Goal: Task Accomplishment & Management: Manage account settings

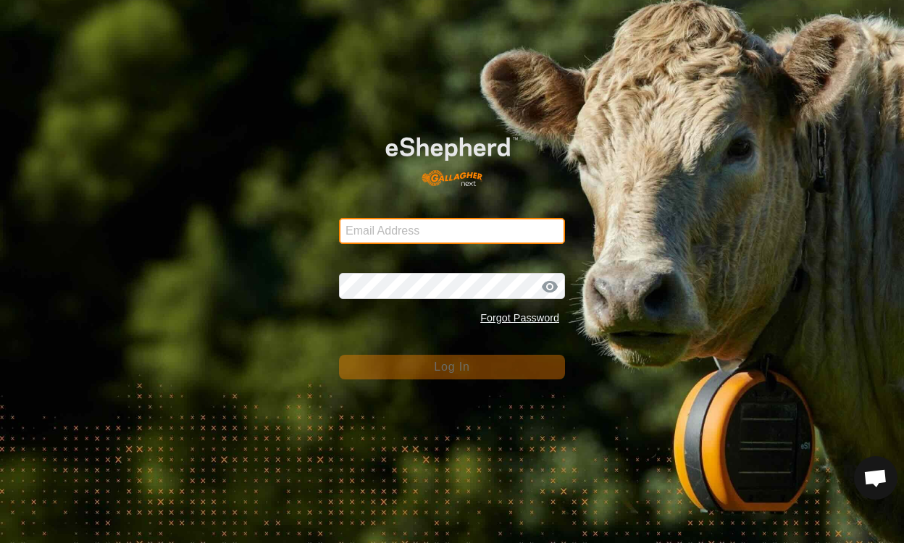
type input "[EMAIL_ADDRESS][DOMAIN_NAME]"
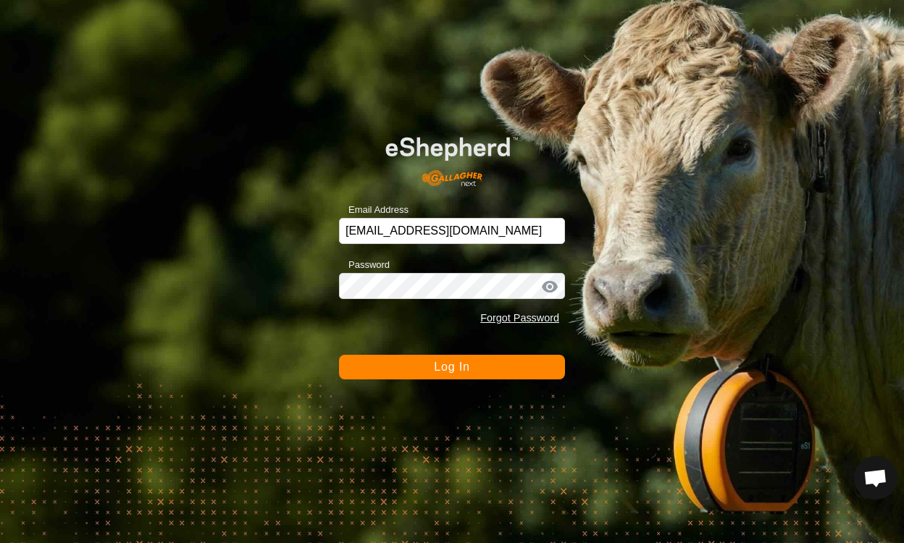
click at [523, 374] on button "Log In" at bounding box center [452, 367] width 226 height 25
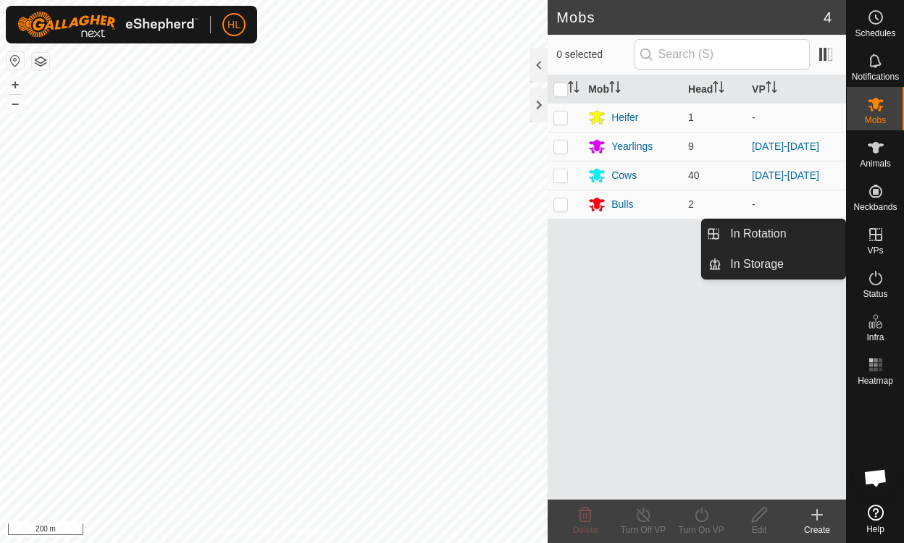
click at [874, 237] on icon at bounding box center [875, 234] width 17 height 17
click at [750, 232] on link "In Rotation" at bounding box center [783, 233] width 124 height 29
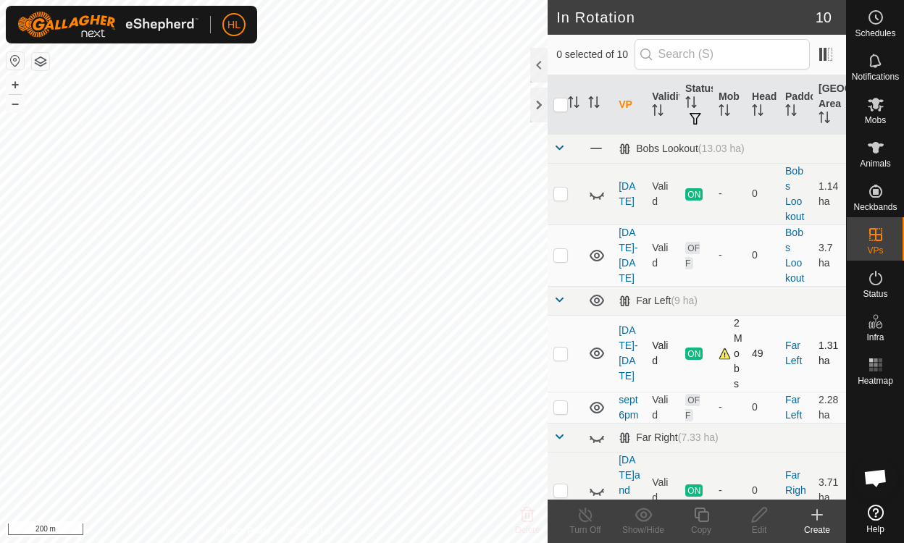
click at [718, 355] on div "2 Mobs" at bounding box center [729, 354] width 22 height 76
click at [597, 411] on icon at bounding box center [596, 407] width 17 height 17
click at [596, 411] on icon at bounding box center [596, 407] width 17 height 17
click at [560, 412] on p-checkbox at bounding box center [560, 407] width 14 height 12
checkbox input "true"
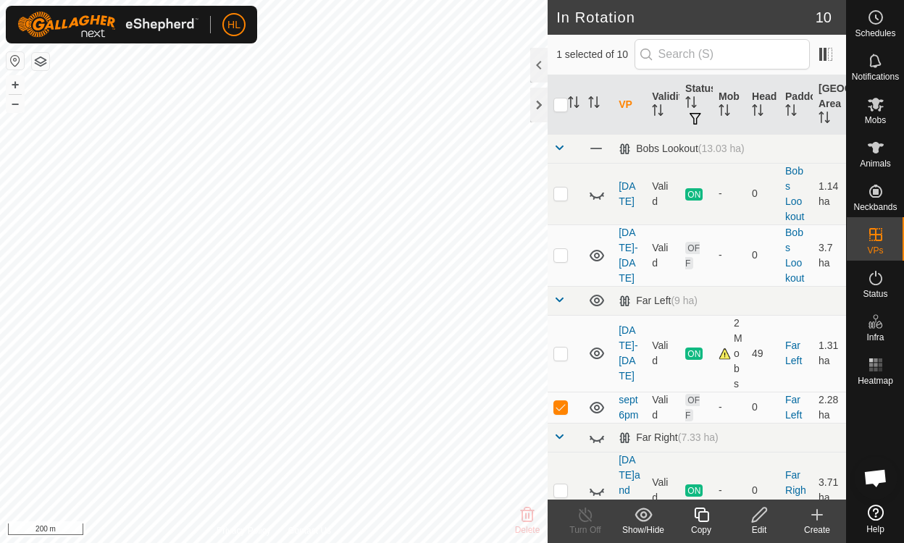
click at [759, 513] on icon at bounding box center [759, 515] width 14 height 14
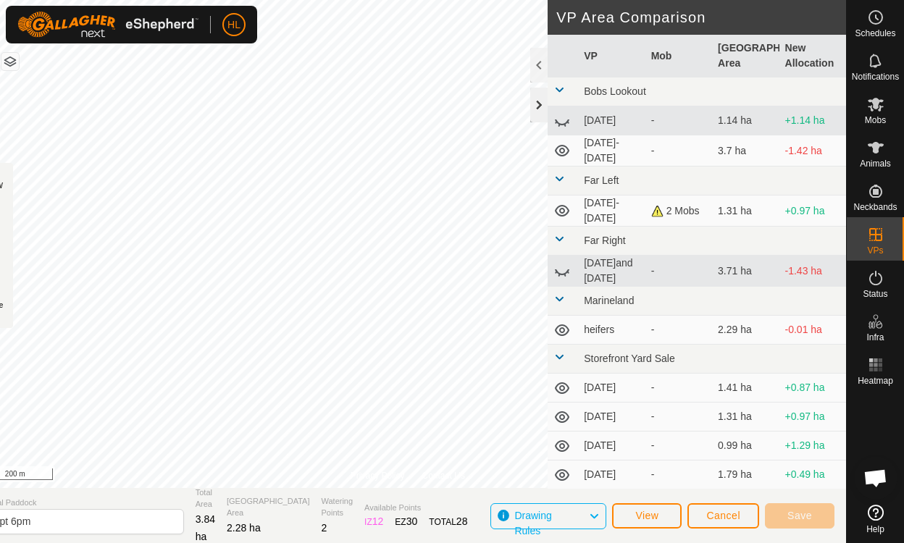
click at [542, 108] on div at bounding box center [538, 105] width 17 height 35
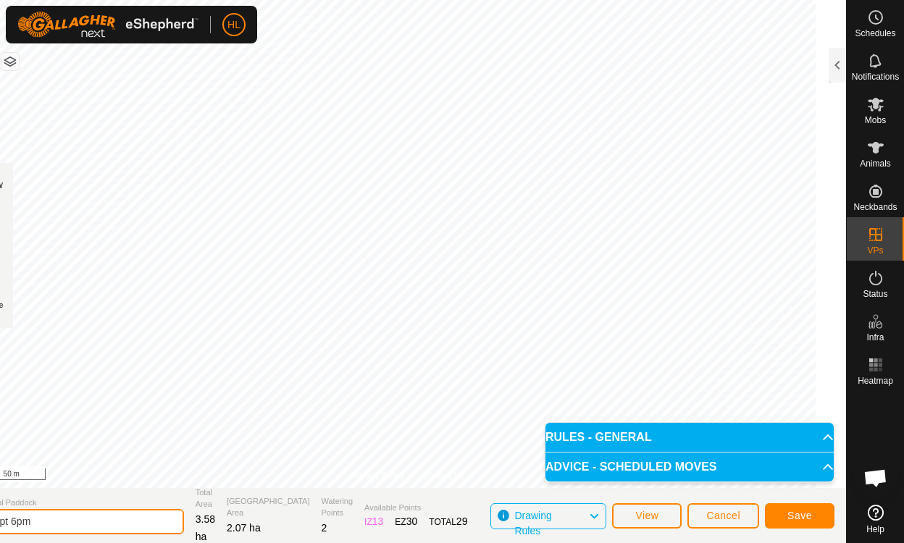
drag, startPoint x: 64, startPoint y: 526, endPoint x: 71, endPoint y: 529, distance: 7.5
click at [71, 529] on input "sept 6pm" at bounding box center [82, 521] width 203 height 25
type input "sept 7pm"
click at [788, 516] on button "Save" at bounding box center [800, 515] width 70 height 25
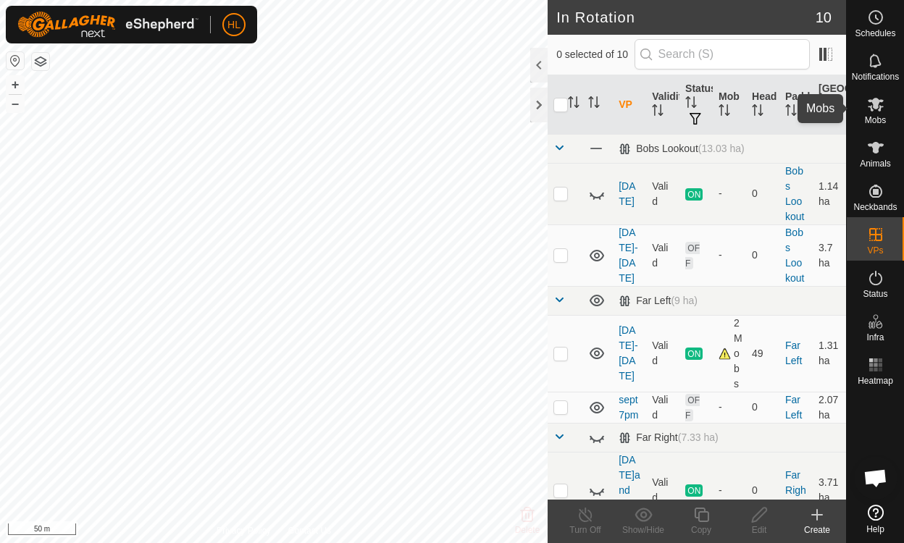
click at [878, 107] on icon at bounding box center [875, 104] width 17 height 17
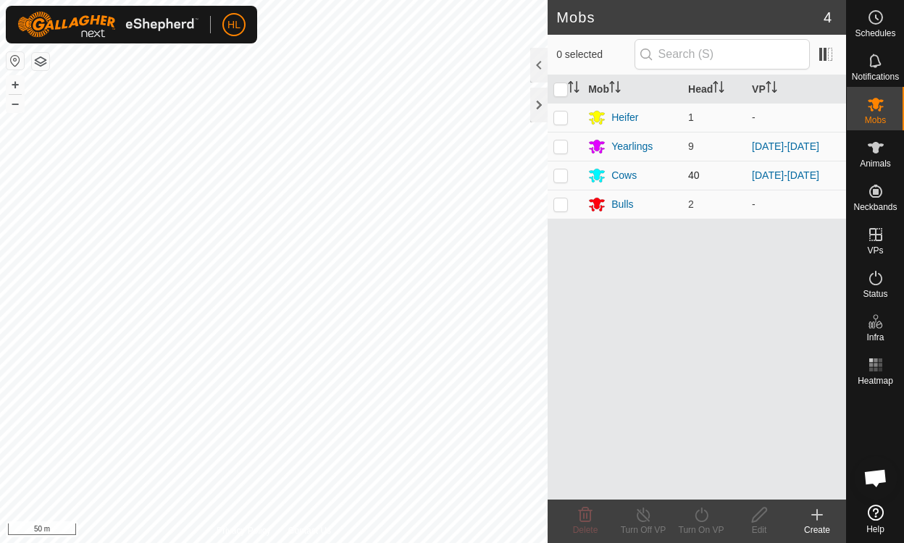
click at [561, 176] on p-checkbox at bounding box center [560, 175] width 14 height 12
checkbox input "true"
click at [698, 515] on icon at bounding box center [701, 514] width 18 height 17
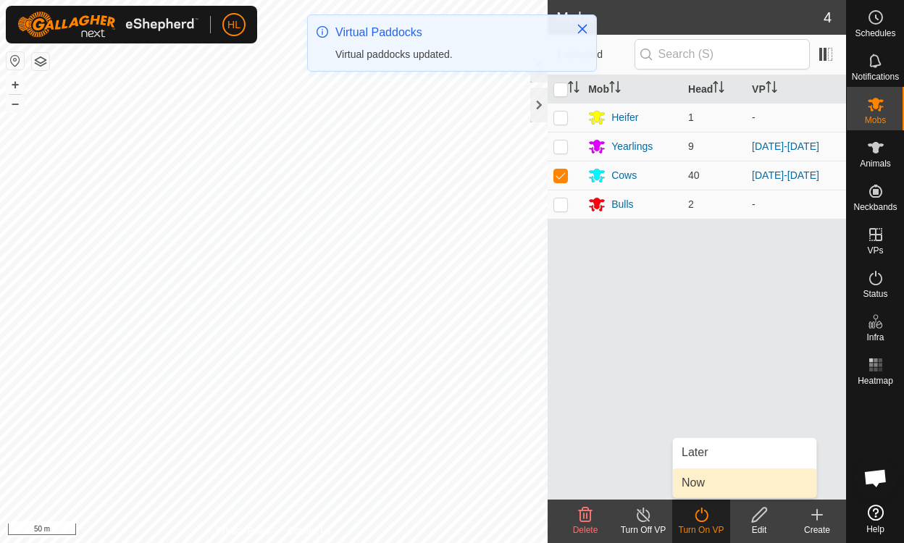
click at [694, 485] on link "Now" at bounding box center [744, 482] width 143 height 29
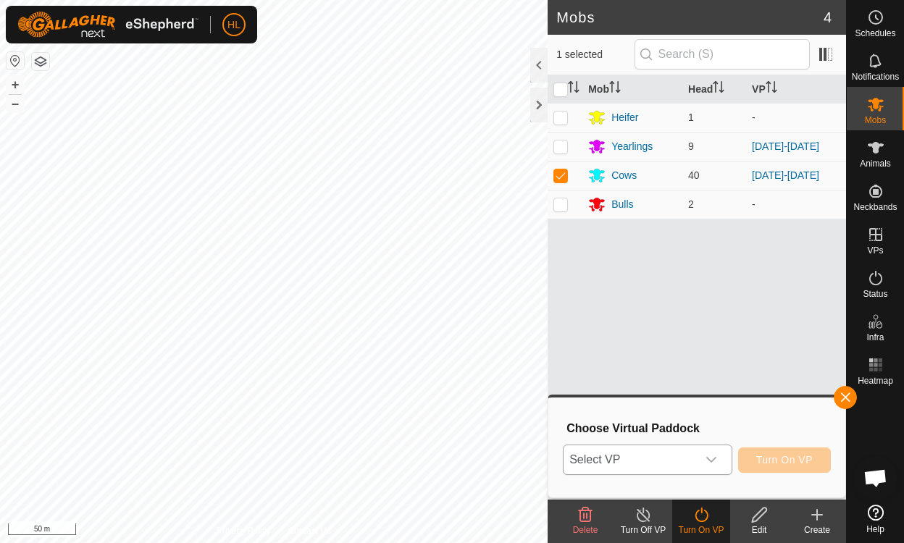
click at [719, 457] on div "dropdown trigger" at bounding box center [711, 459] width 29 height 29
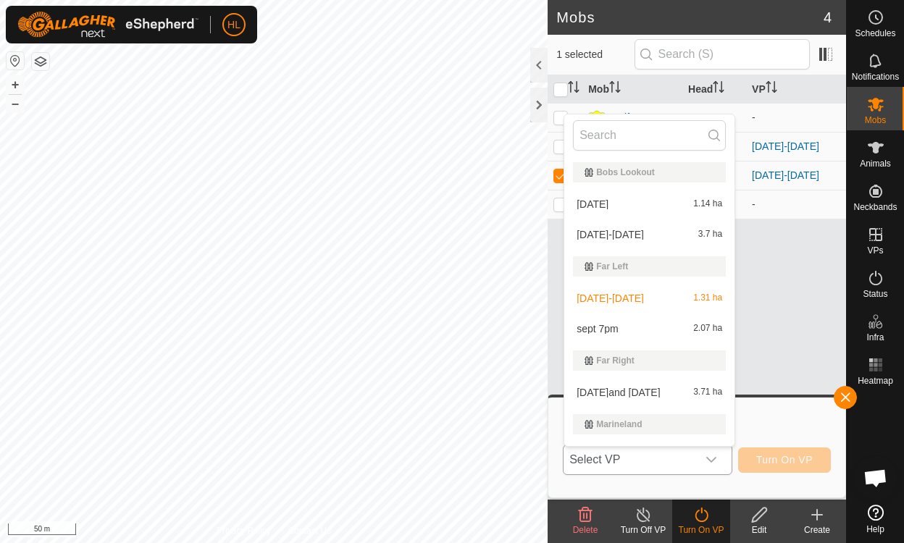
scroll to position [25, 0]
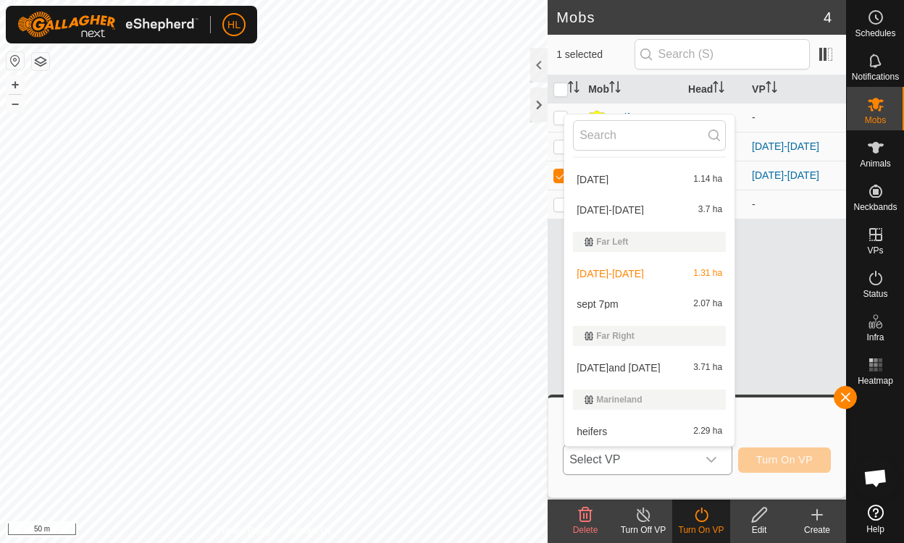
click at [595, 301] on li "sept 7pm 2.07 ha" at bounding box center [649, 304] width 170 height 29
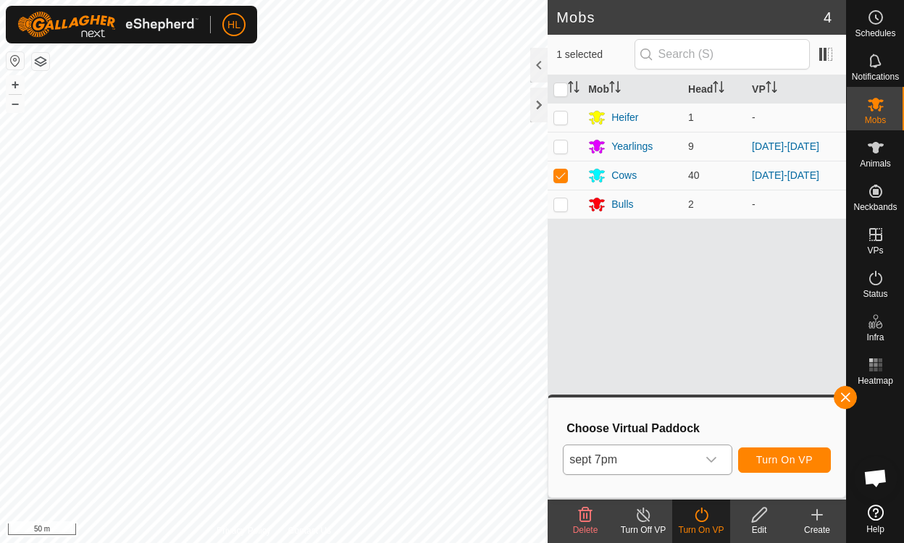
click at [760, 515] on icon at bounding box center [759, 515] width 14 height 14
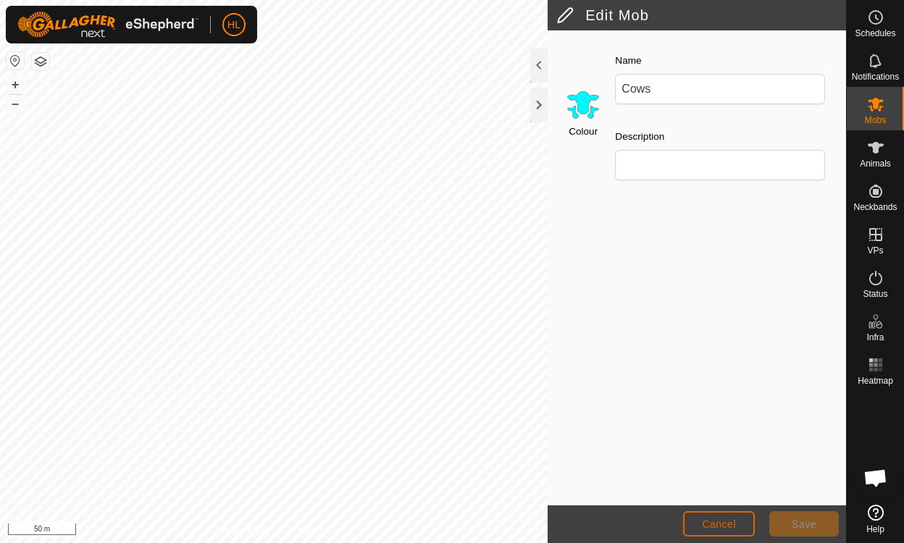
click at [708, 524] on span "Cancel" at bounding box center [719, 524] width 34 height 12
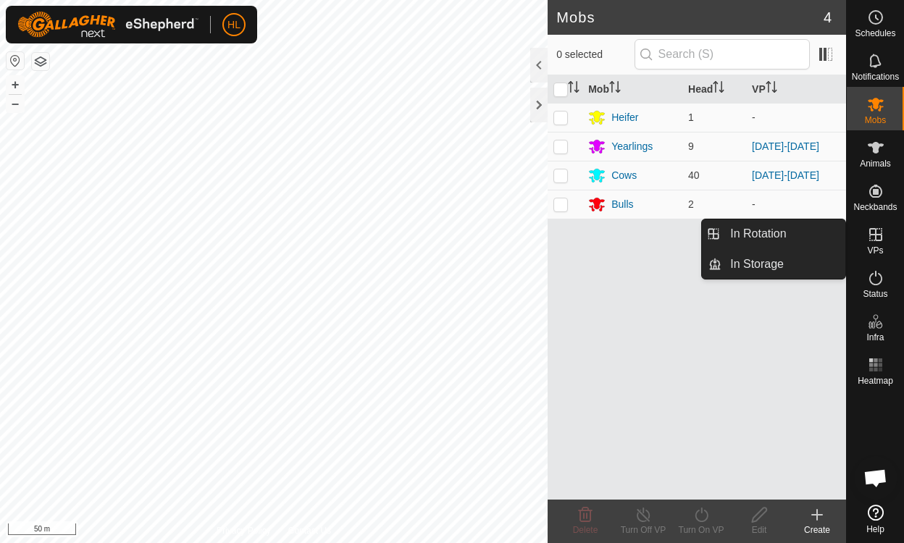
click at [870, 240] on icon at bounding box center [875, 234] width 17 height 17
click at [767, 233] on link "In Rotation" at bounding box center [783, 233] width 124 height 29
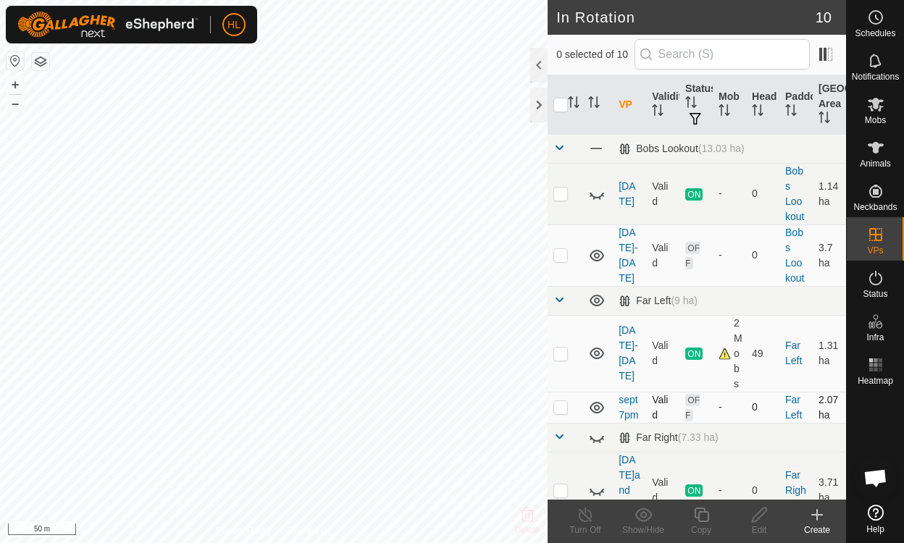
click at [594, 413] on icon at bounding box center [596, 408] width 14 height 12
click at [594, 416] on icon at bounding box center [596, 407] width 17 height 17
click at [560, 410] on p-checkbox at bounding box center [560, 407] width 14 height 12
checkbox input "true"
click at [757, 514] on icon at bounding box center [759, 515] width 14 height 14
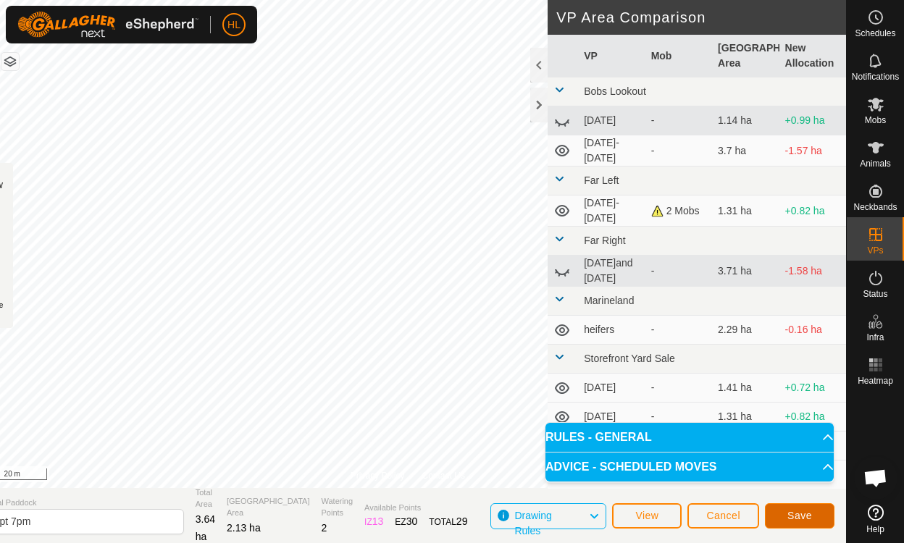
click at [802, 507] on button "Save" at bounding box center [800, 515] width 70 height 25
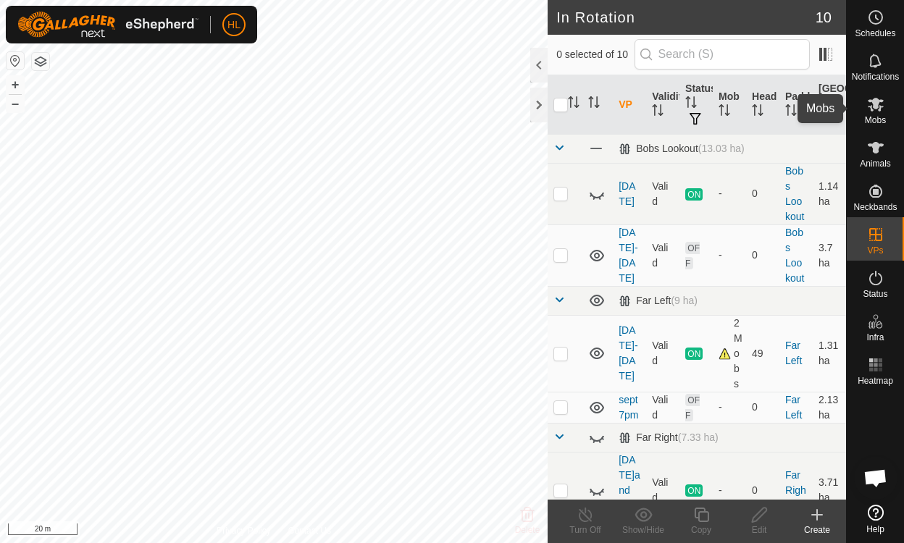
click at [877, 104] on icon at bounding box center [875, 105] width 16 height 14
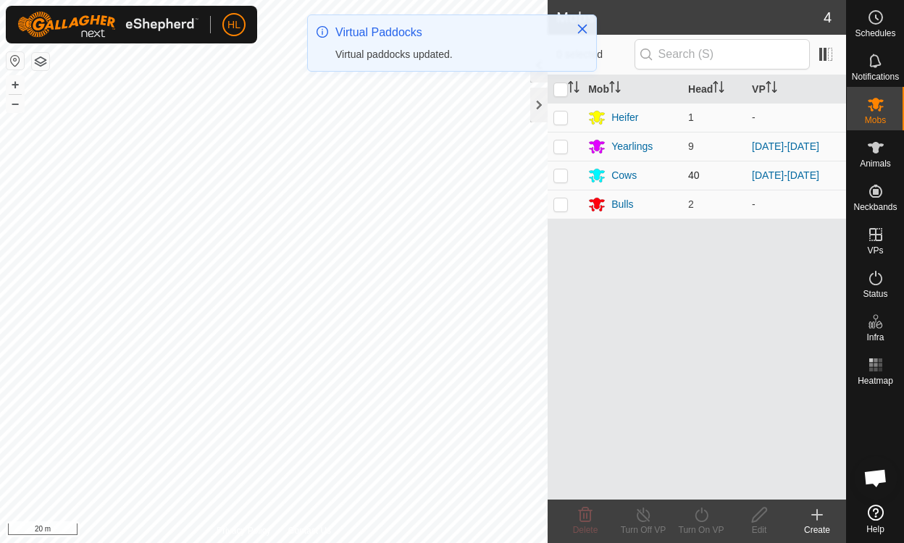
click at [559, 172] on p-checkbox at bounding box center [560, 175] width 14 height 12
checkbox input "true"
click at [563, 140] on p-checkbox at bounding box center [560, 146] width 14 height 12
checkbox input "true"
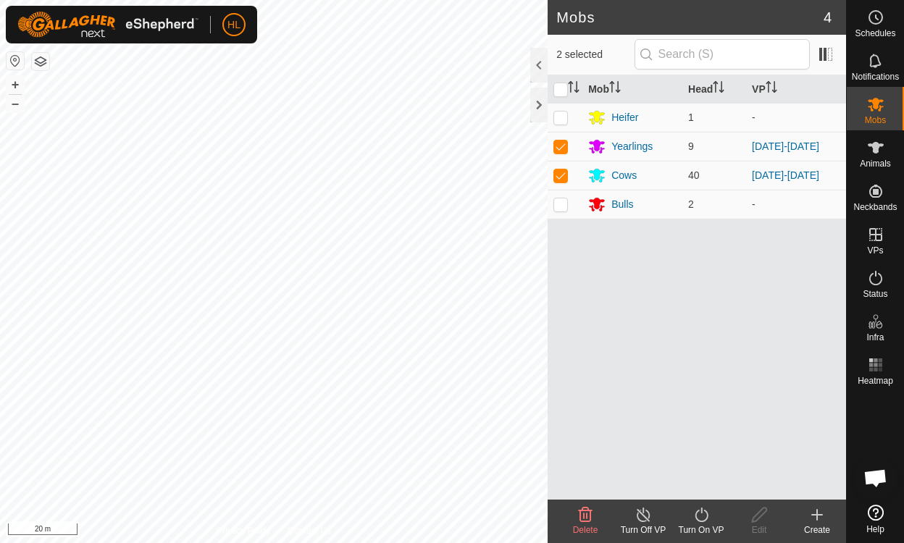
click at [698, 514] on icon at bounding box center [701, 514] width 18 height 17
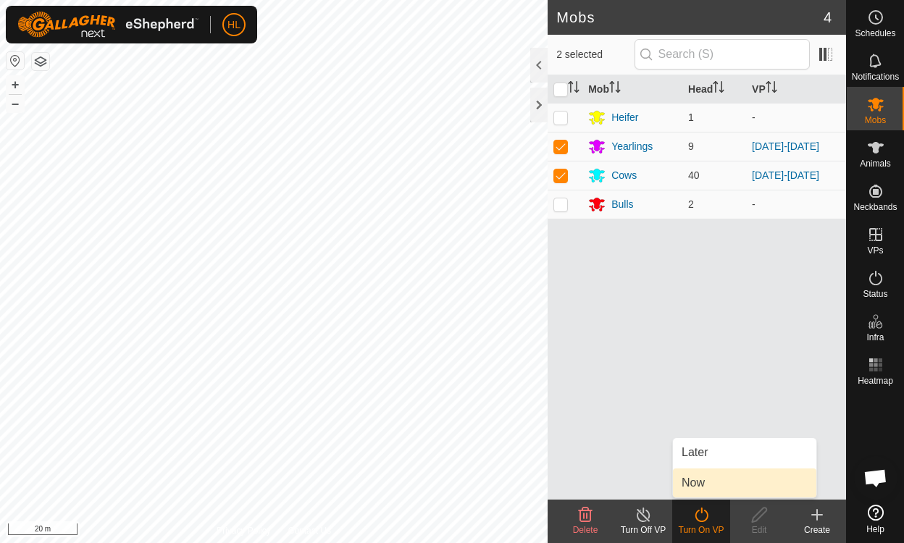
click at [697, 479] on link "Now" at bounding box center [744, 482] width 143 height 29
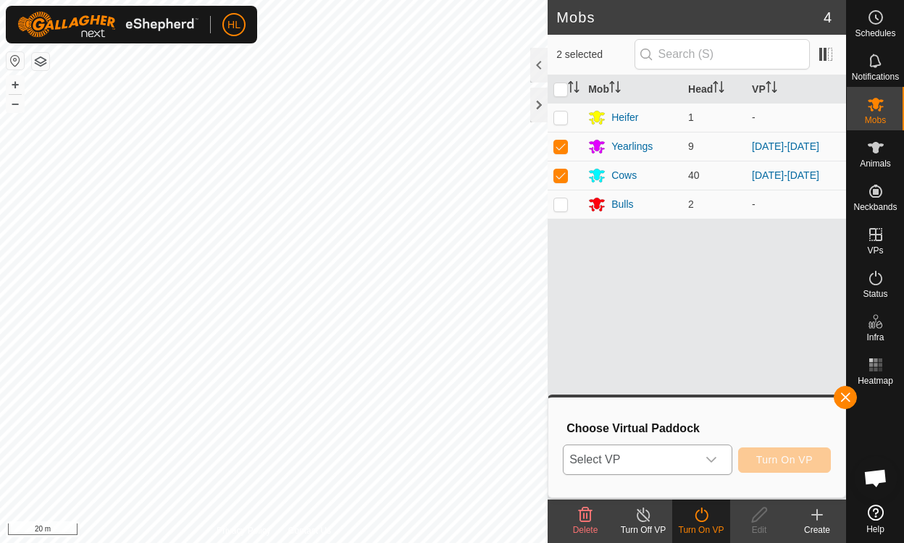
click at [714, 458] on icon "dropdown trigger" at bounding box center [711, 460] width 12 height 12
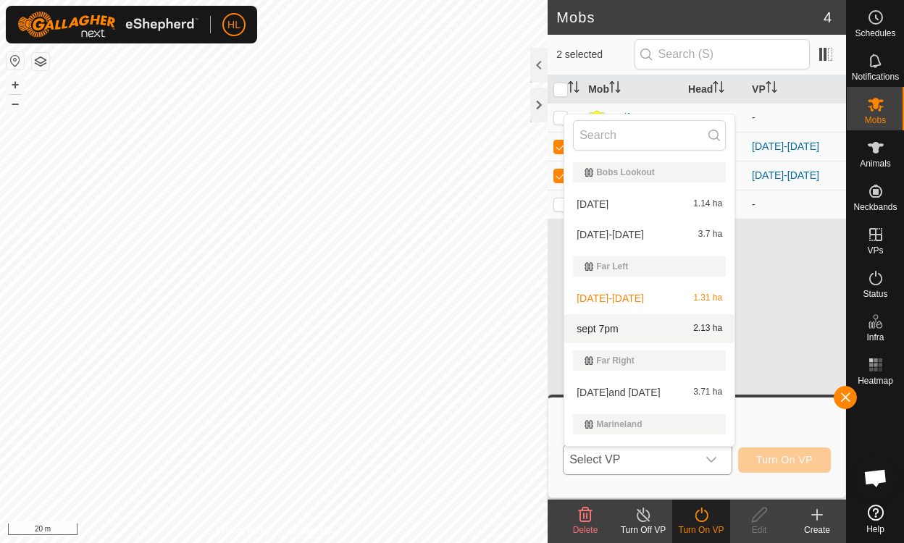
click at [605, 328] on li "sept 7pm 2.13 ha" at bounding box center [649, 328] width 170 height 29
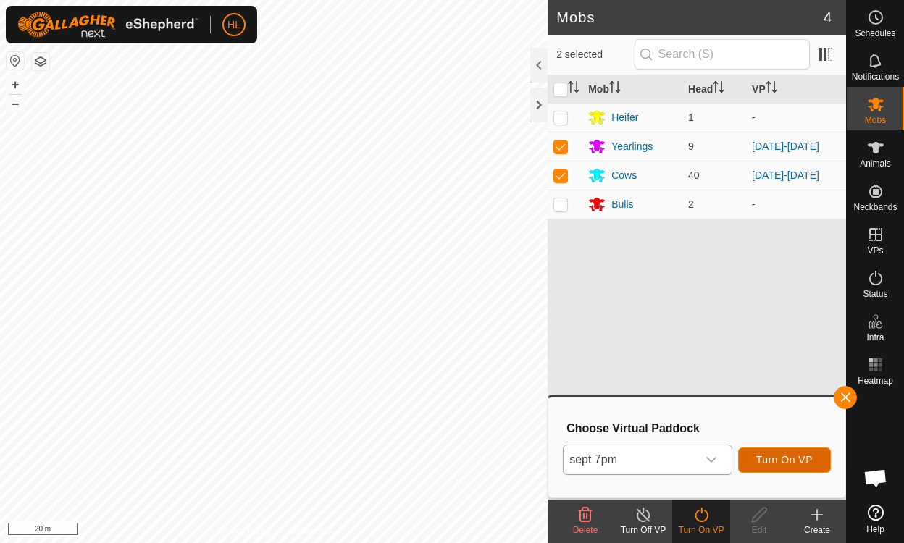
click at [794, 463] on span "Turn On VP" at bounding box center [784, 460] width 56 height 12
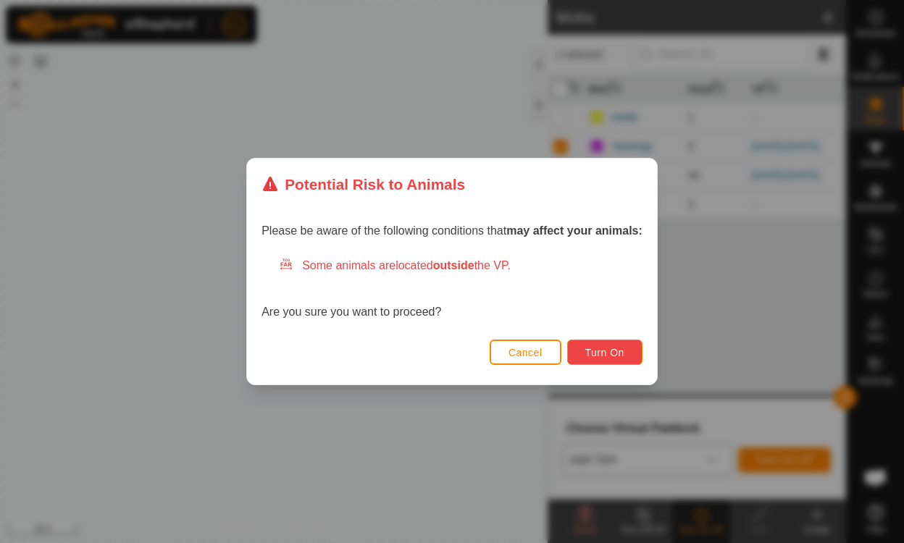
click at [609, 347] on span "Turn On" at bounding box center [604, 353] width 39 height 12
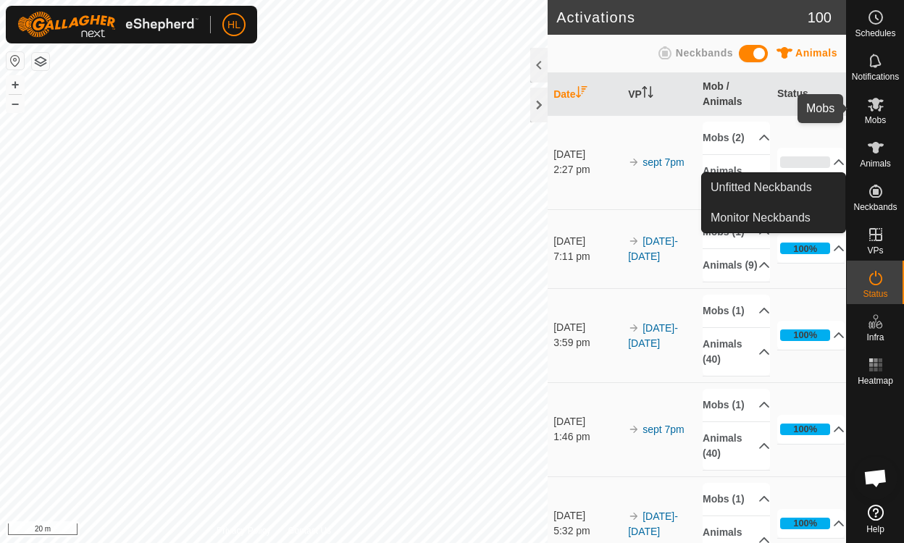
click at [860, 112] on div "Mobs" at bounding box center [874, 108] width 57 height 43
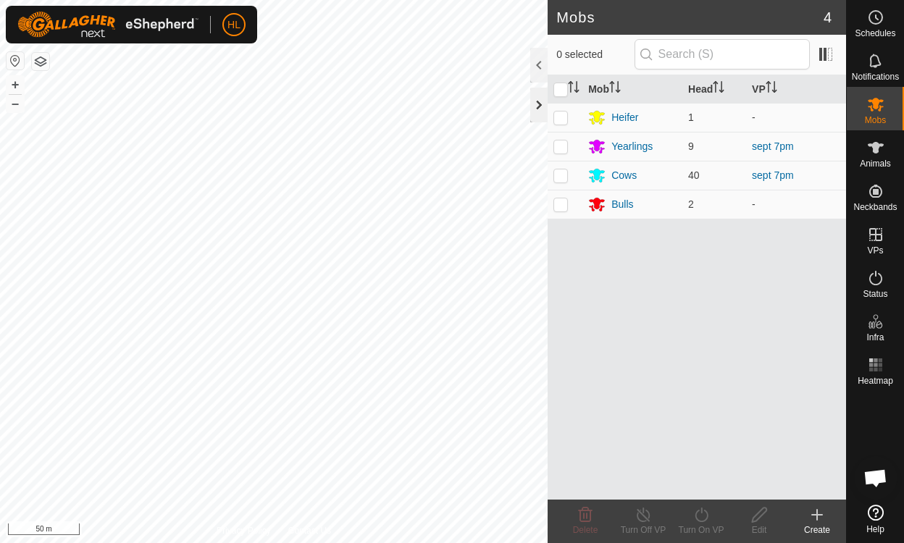
click at [534, 104] on div at bounding box center [538, 105] width 17 height 35
